Goal: Transaction & Acquisition: Purchase product/service

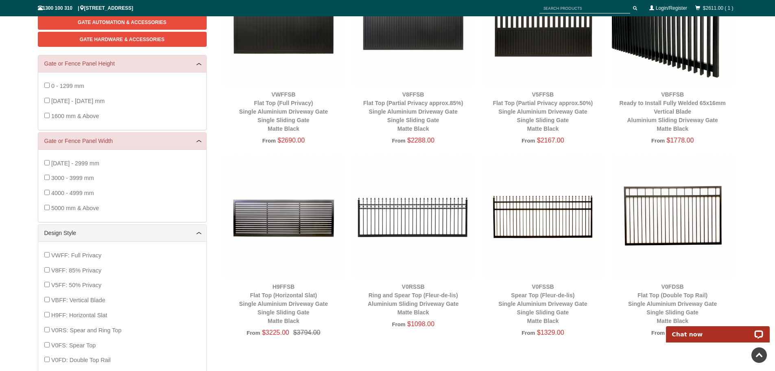
scroll to position [102, 0]
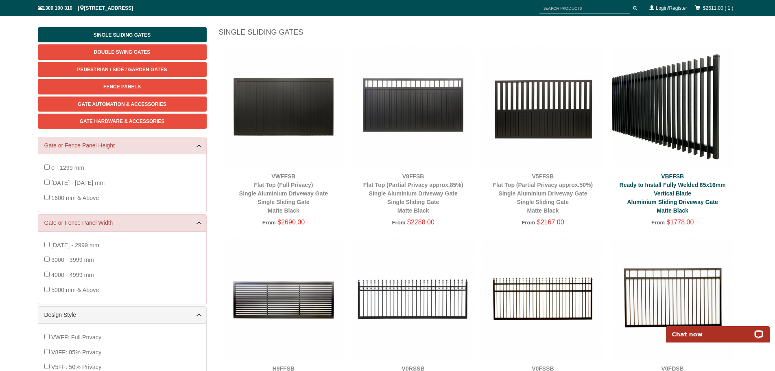
click at [673, 177] on link "VBFFSB Ready to Install Fully Welded 65x16mm Vertical Blade Aluminium Sliding D…" at bounding box center [673, 193] width 106 height 41
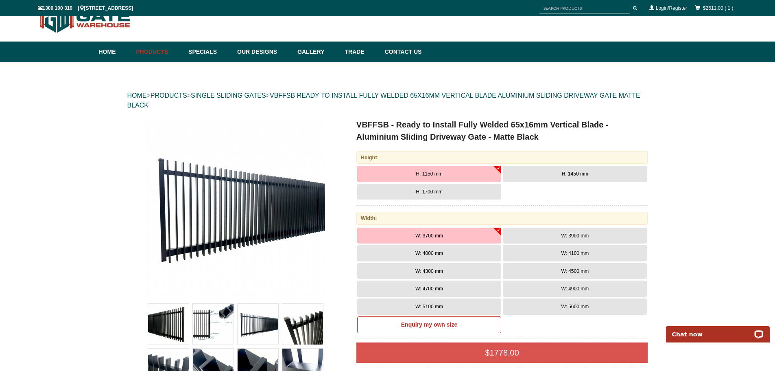
click at [583, 304] on span "W: 5600 mm" at bounding box center [575, 307] width 28 height 6
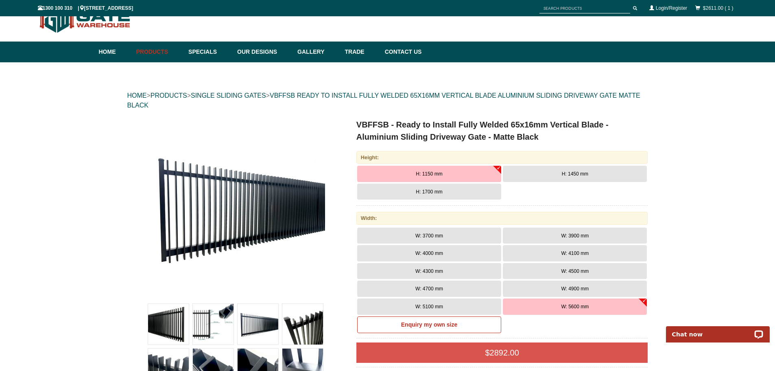
click at [567, 171] on span "H: 1450 mm" at bounding box center [575, 174] width 26 height 6
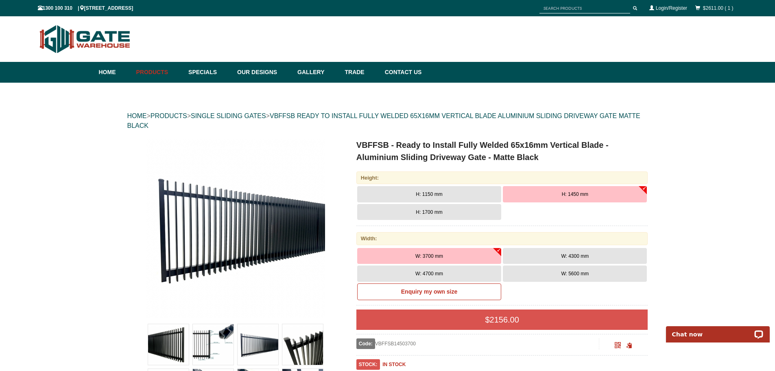
click at [569, 273] on span "W: 5600 mm" at bounding box center [575, 274] width 28 height 6
